Goal: Information Seeking & Learning: Learn about a topic

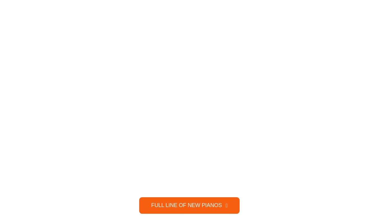
scroll to position [642, 0]
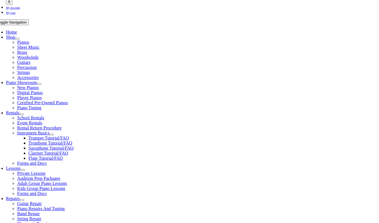
scroll to position [98, 0]
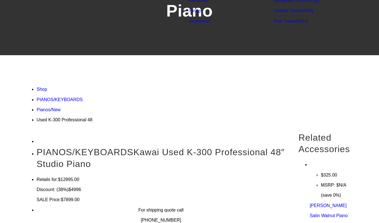
click at [36, 132] on img at bounding box center [36, 132] width 0 height 0
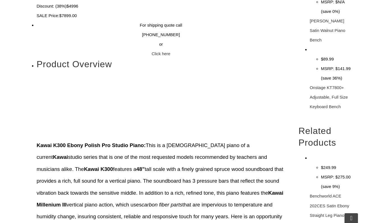
scroll to position [280, 0]
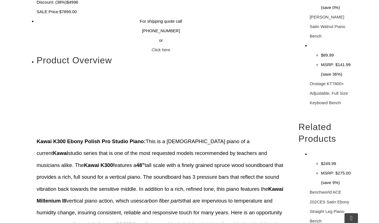
click at [89, 139] on strong "Kawai K300 Ebony Polish Pro Studio Piano:" at bounding box center [90, 142] width 109 height 6
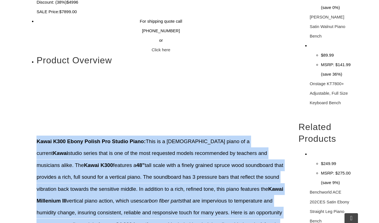
click at [89, 139] on strong "Kawai K300 Ebony Polish Pro Studio Piano:" at bounding box center [90, 142] width 109 height 6
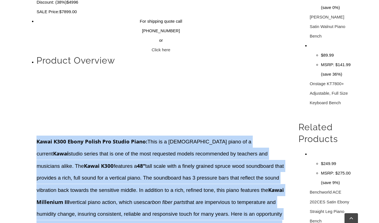
click at [93, 138] on strong "Kawai K300 Ebony Polish Pro Studio Piano:" at bounding box center [91, 141] width 111 height 7
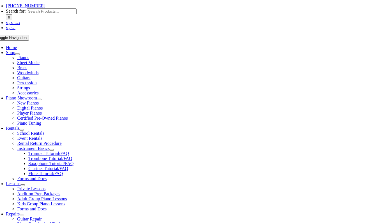
scroll to position [81, 0]
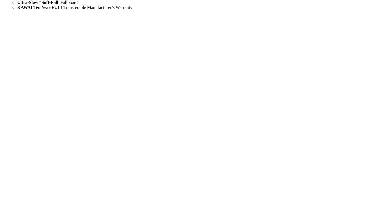
scroll to position [504, 0]
